Goal: Task Accomplishment & Management: Manage account settings

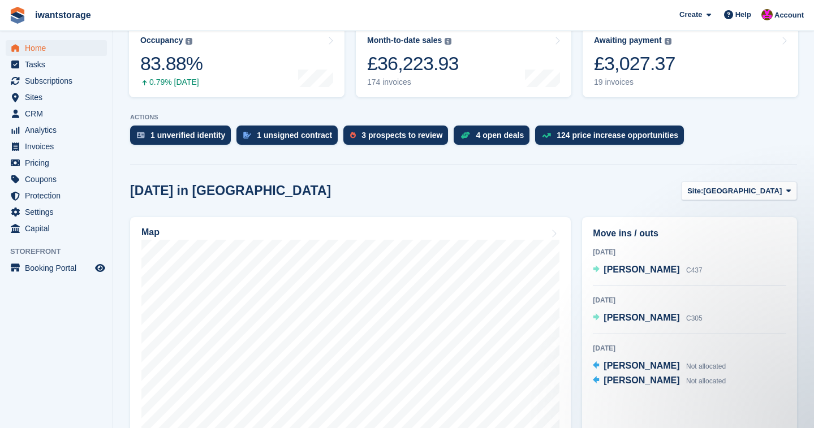
scroll to position [157, 0]
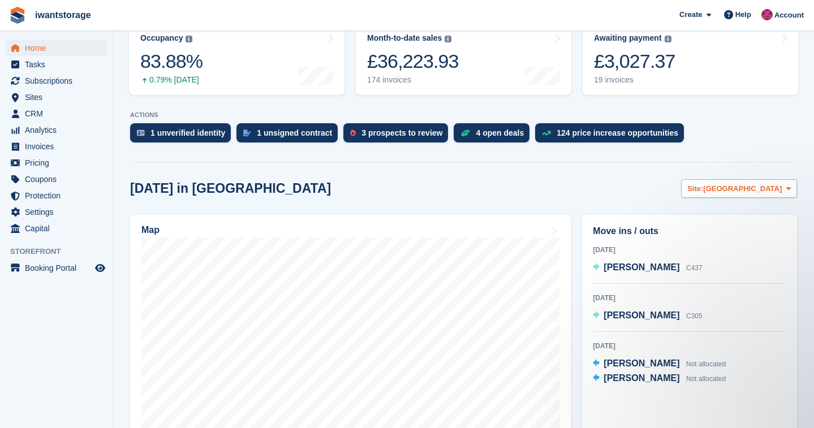
click at [771, 188] on span "[GEOGRAPHIC_DATA]" at bounding box center [742, 188] width 79 height 11
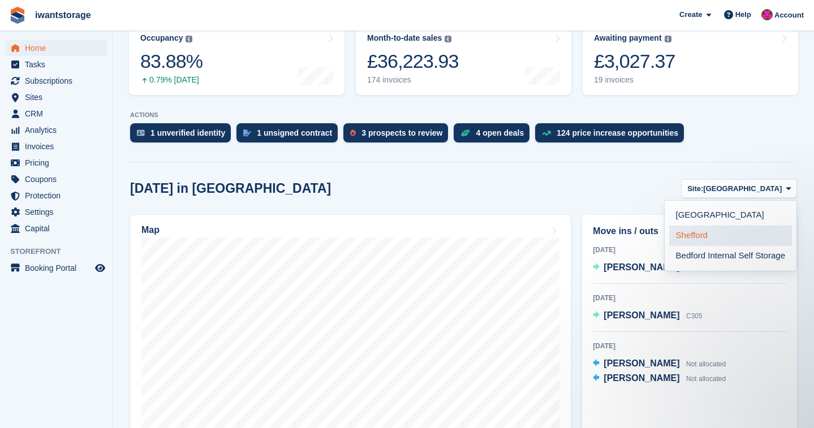
click at [703, 238] on link "Shefford" at bounding box center [730, 236] width 123 height 20
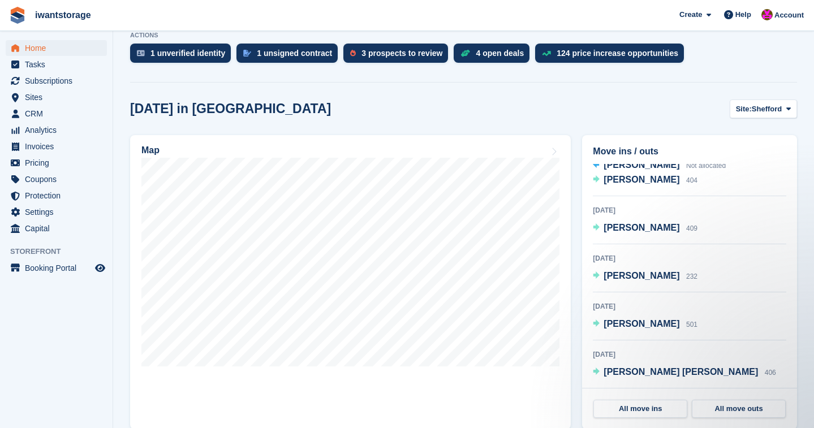
scroll to position [23, 0]
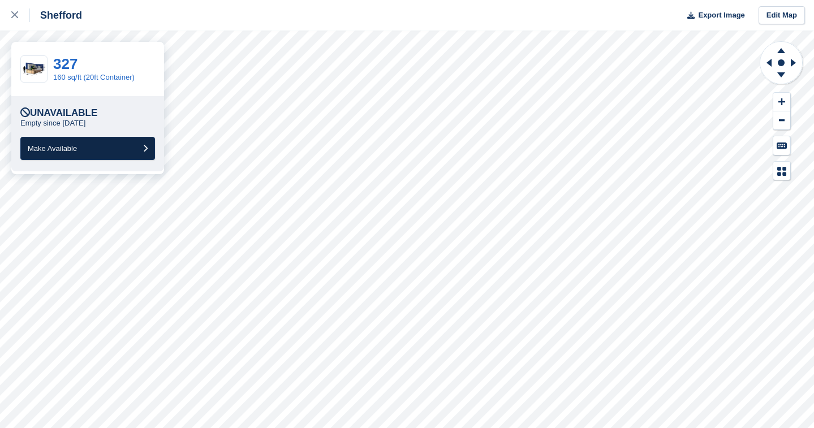
click at [70, 147] on span "Make Available" at bounding box center [52, 148] width 49 height 8
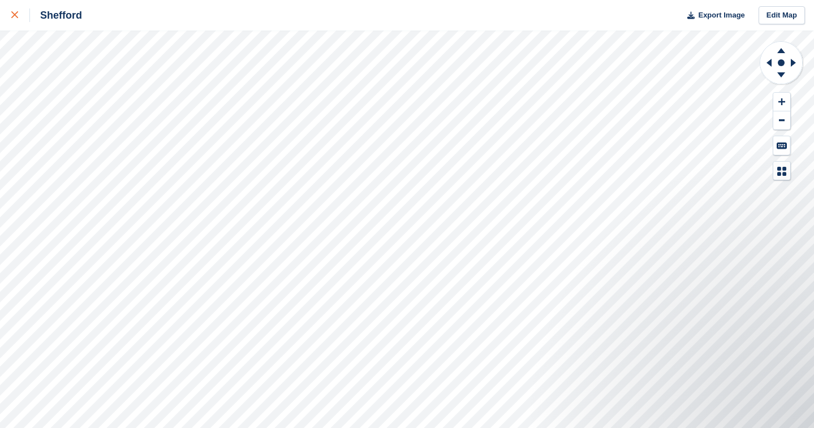
click at [14, 14] on icon at bounding box center [14, 14] width 7 height 7
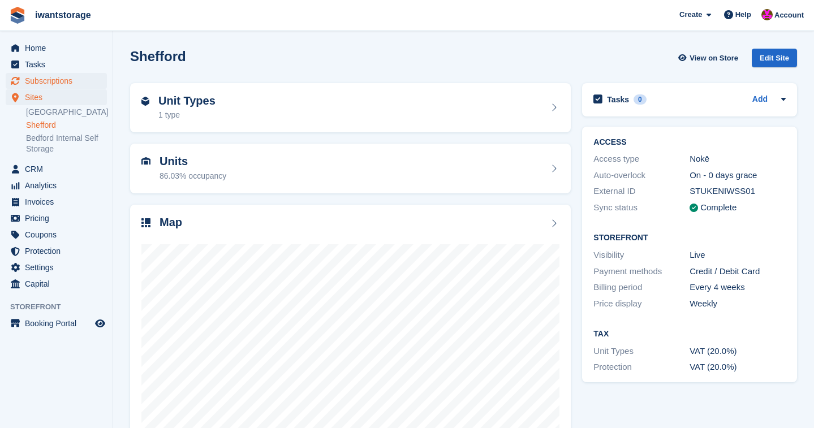
click at [57, 81] on span "Subscriptions" at bounding box center [59, 81] width 68 height 16
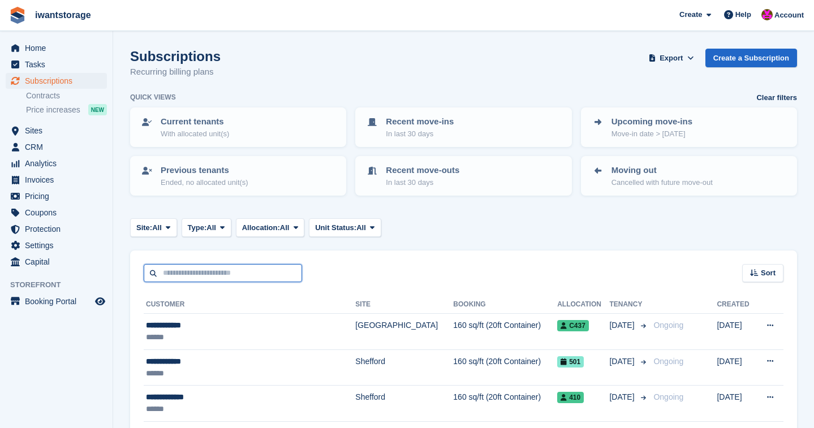
click at [188, 271] on input "text" at bounding box center [223, 273] width 158 height 19
type input "******"
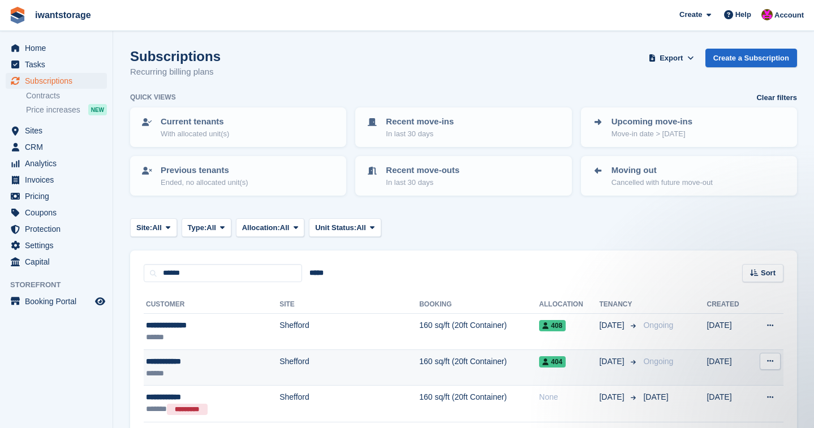
click at [180, 362] on div "**********" at bounding box center [194, 362] width 97 height 12
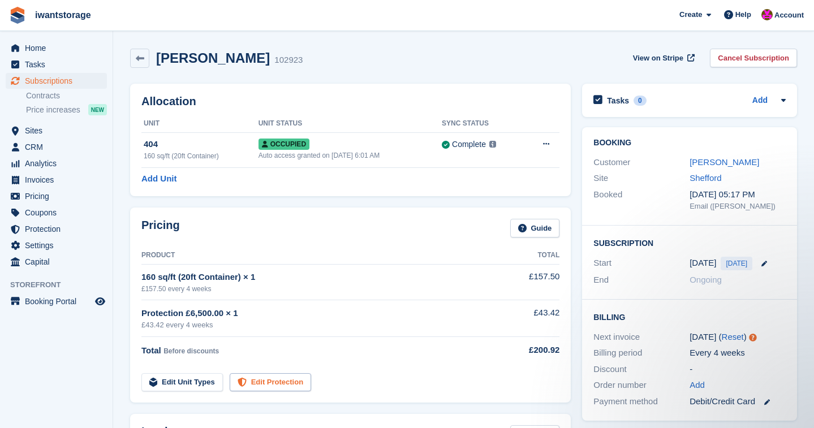
click at [273, 381] on link "Edit Protection" at bounding box center [270, 382] width 81 height 19
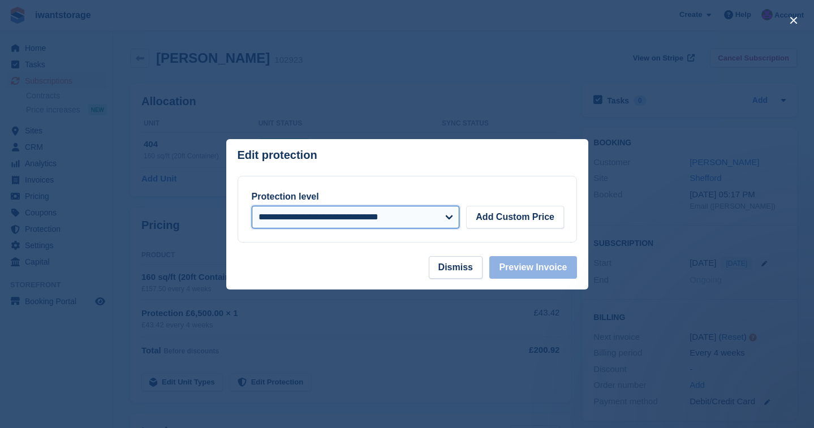
select select
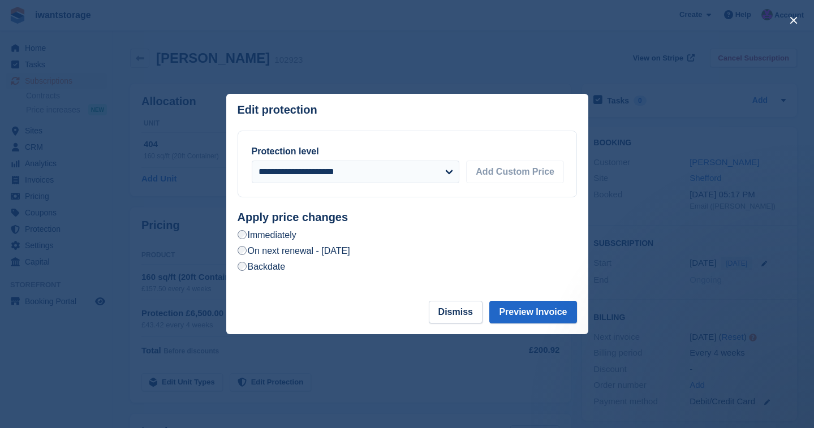
click at [267, 253] on label "On next renewal - [DATE]" at bounding box center [294, 251] width 113 height 12
click at [547, 312] on button "Preview Invoice" at bounding box center [532, 312] width 87 height 23
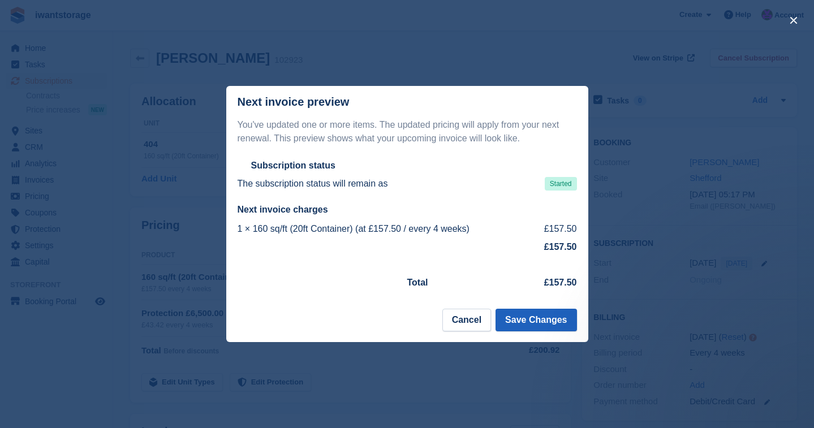
click at [548, 324] on button "Save Changes" at bounding box center [536, 320] width 81 height 23
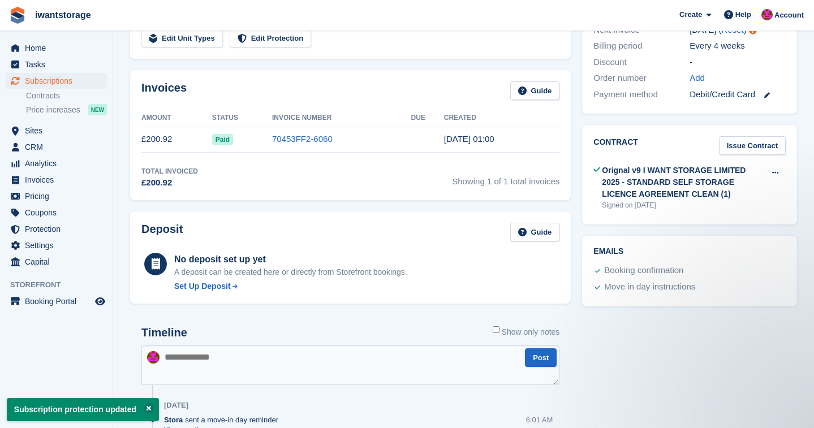
click at [195, 358] on textarea at bounding box center [350, 366] width 418 height 40
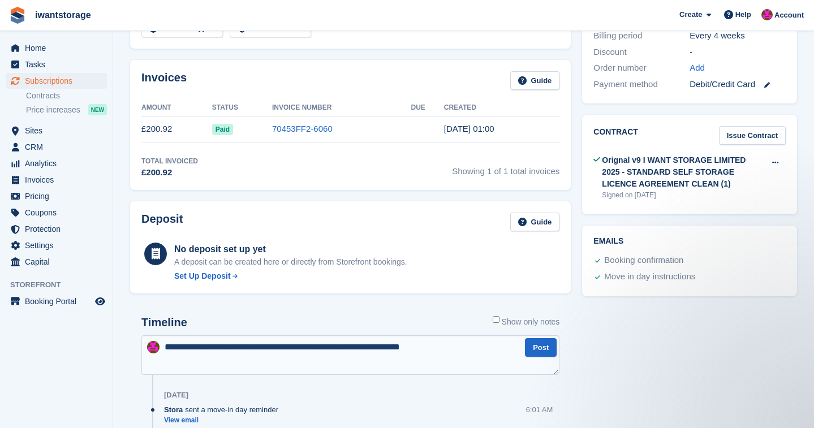
scroll to position [315, 0]
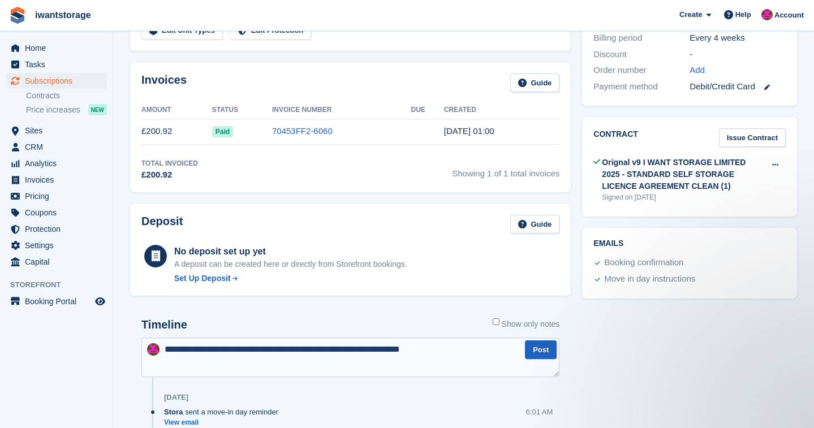
type textarea "**********"
click at [546, 350] on button "Post" at bounding box center [541, 350] width 32 height 19
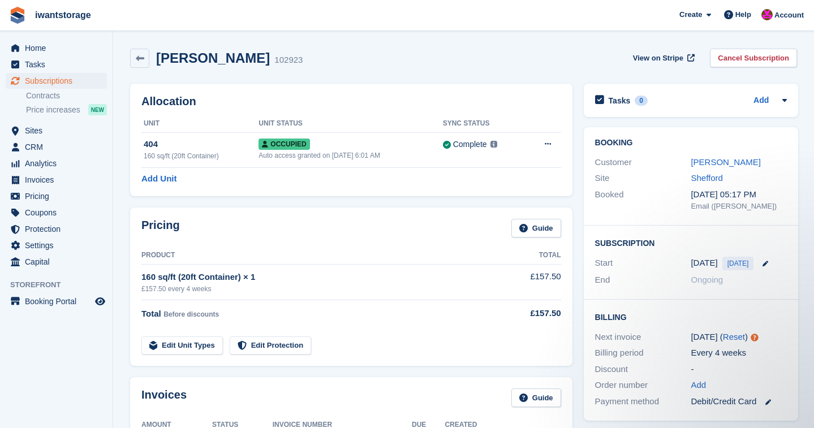
scroll to position [0, 0]
